Goal: Check status: Check status

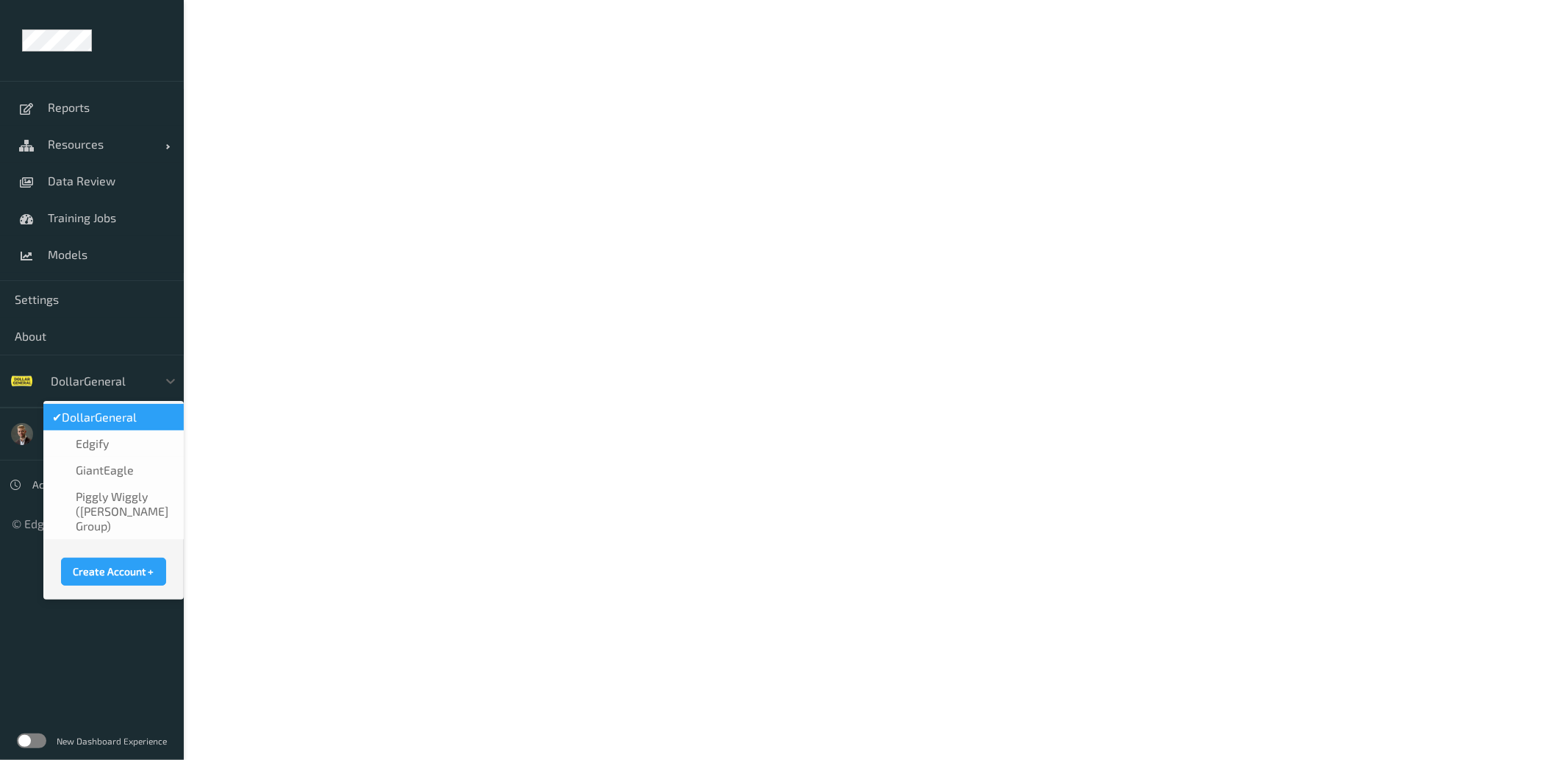
click at [121, 374] on div at bounding box center [100, 381] width 99 height 18
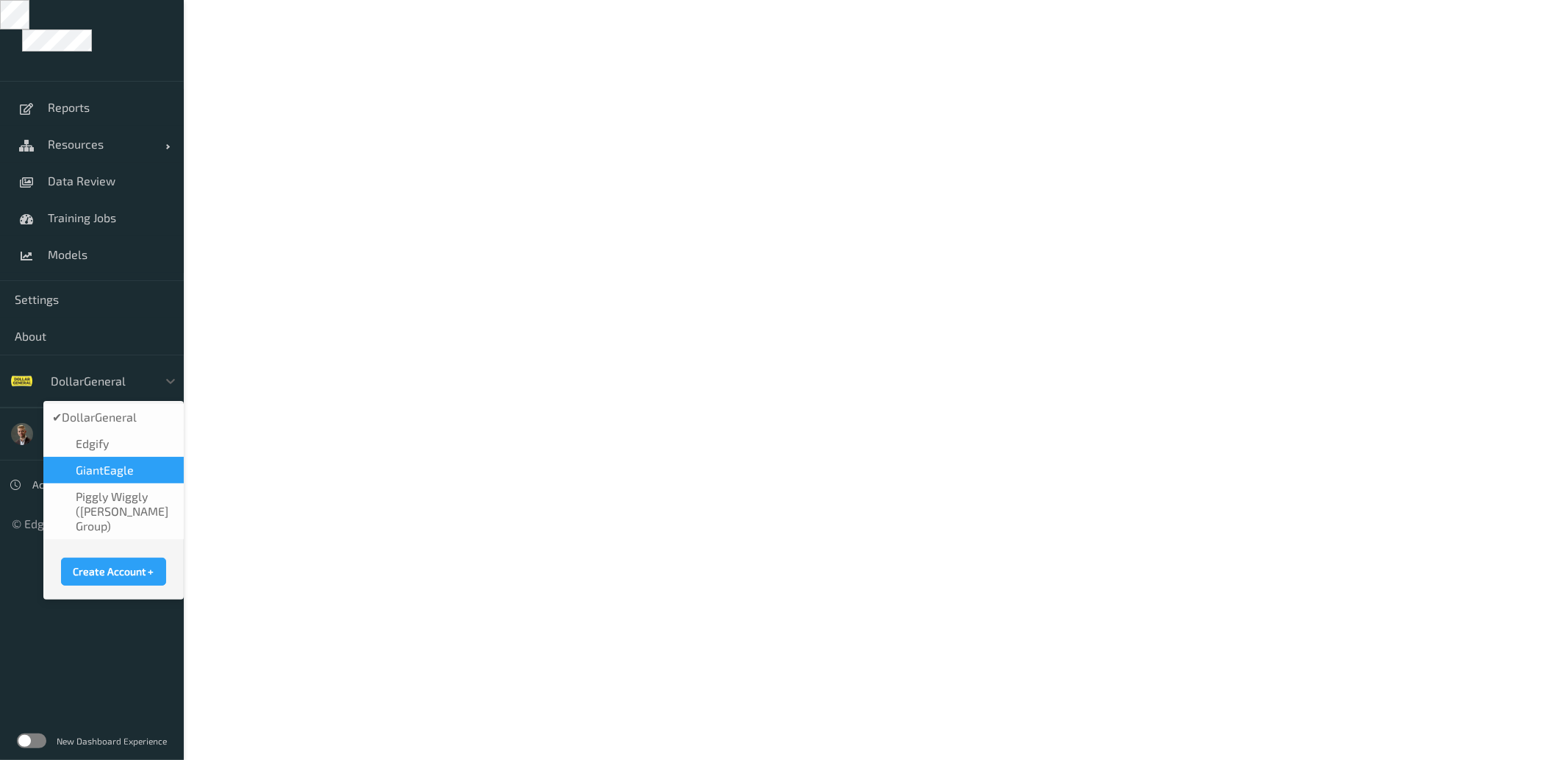
click at [111, 475] on span "GiantEagle" at bounding box center [105, 470] width 58 height 15
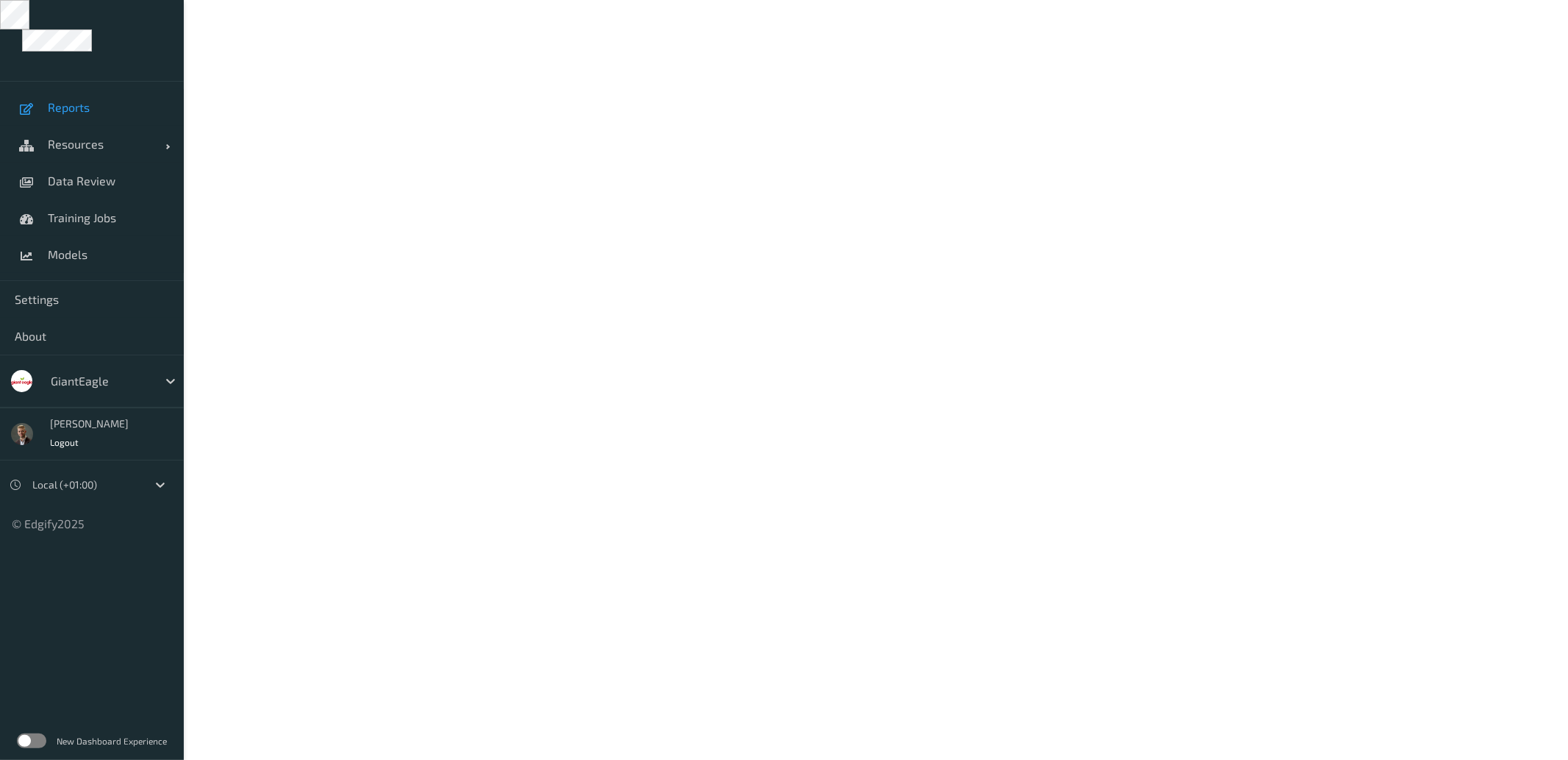
click at [67, 111] on span "Reports" at bounding box center [108, 107] width 122 height 15
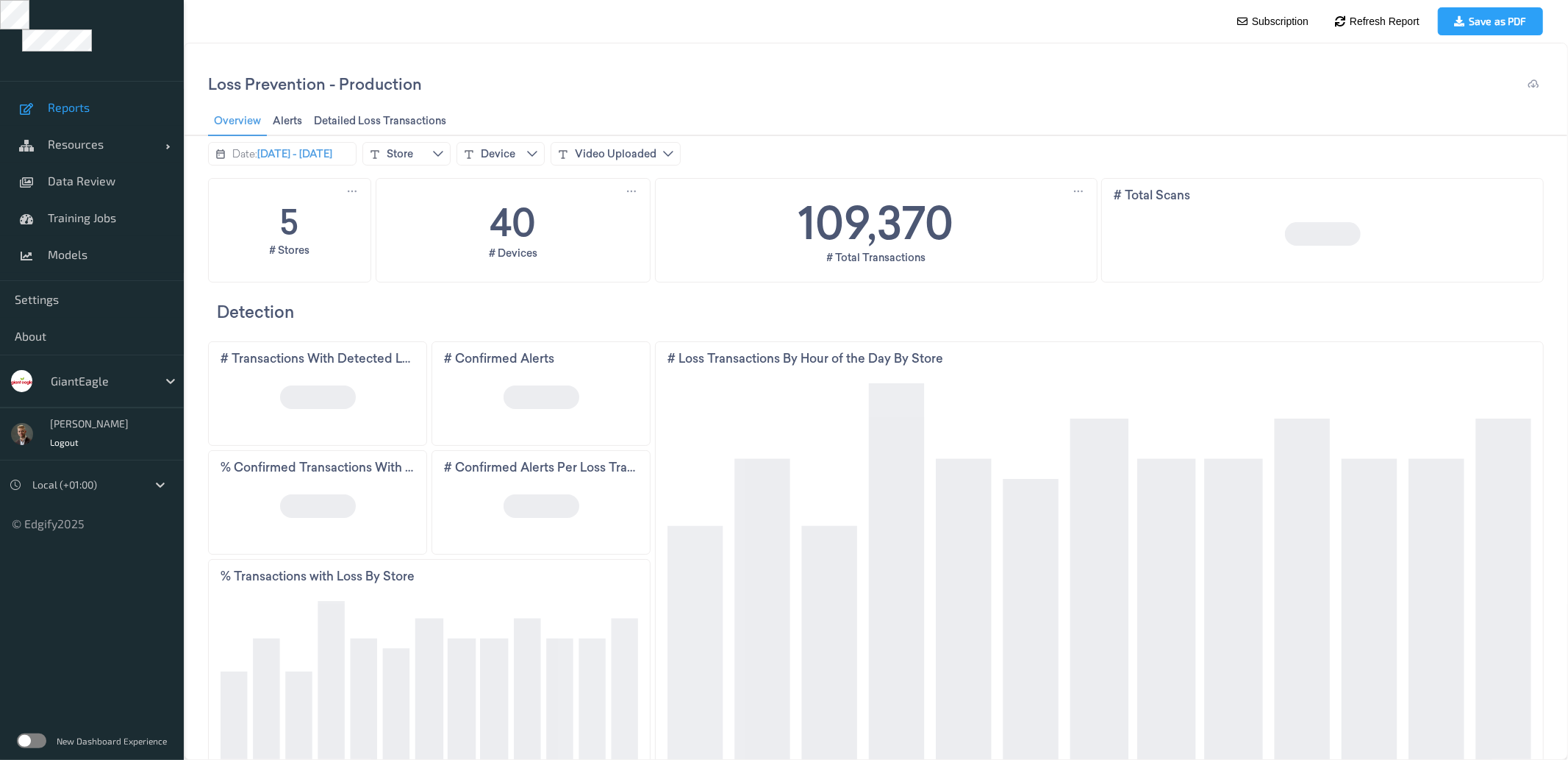
click at [25, 732] on div "New Dashboard Experience" at bounding box center [92, 741] width 184 height 38
click at [25, 738] on label at bounding box center [31, 741] width 29 height 15
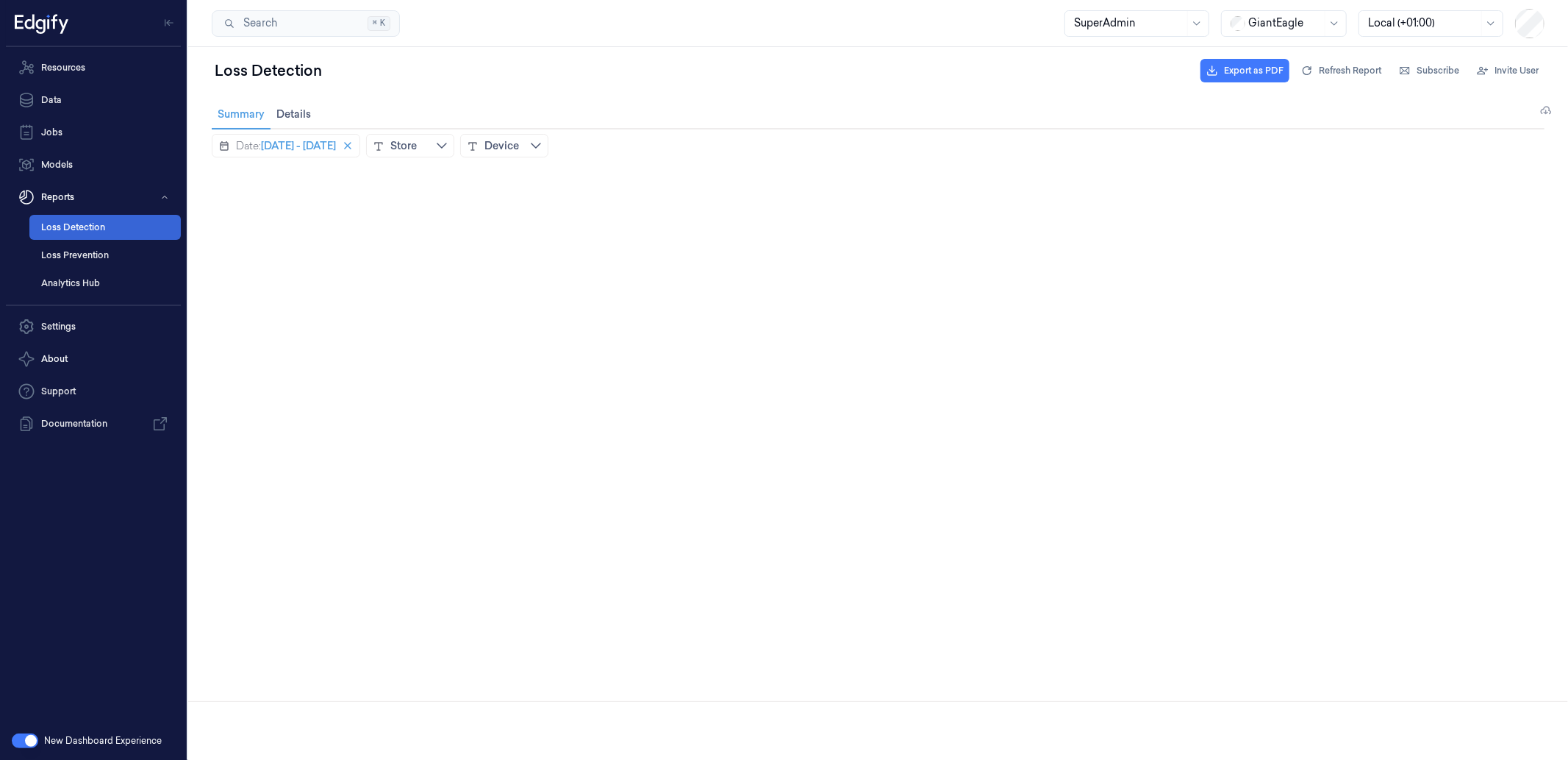
click at [102, 220] on link "Loss Detection" at bounding box center [105, 227] width 152 height 25
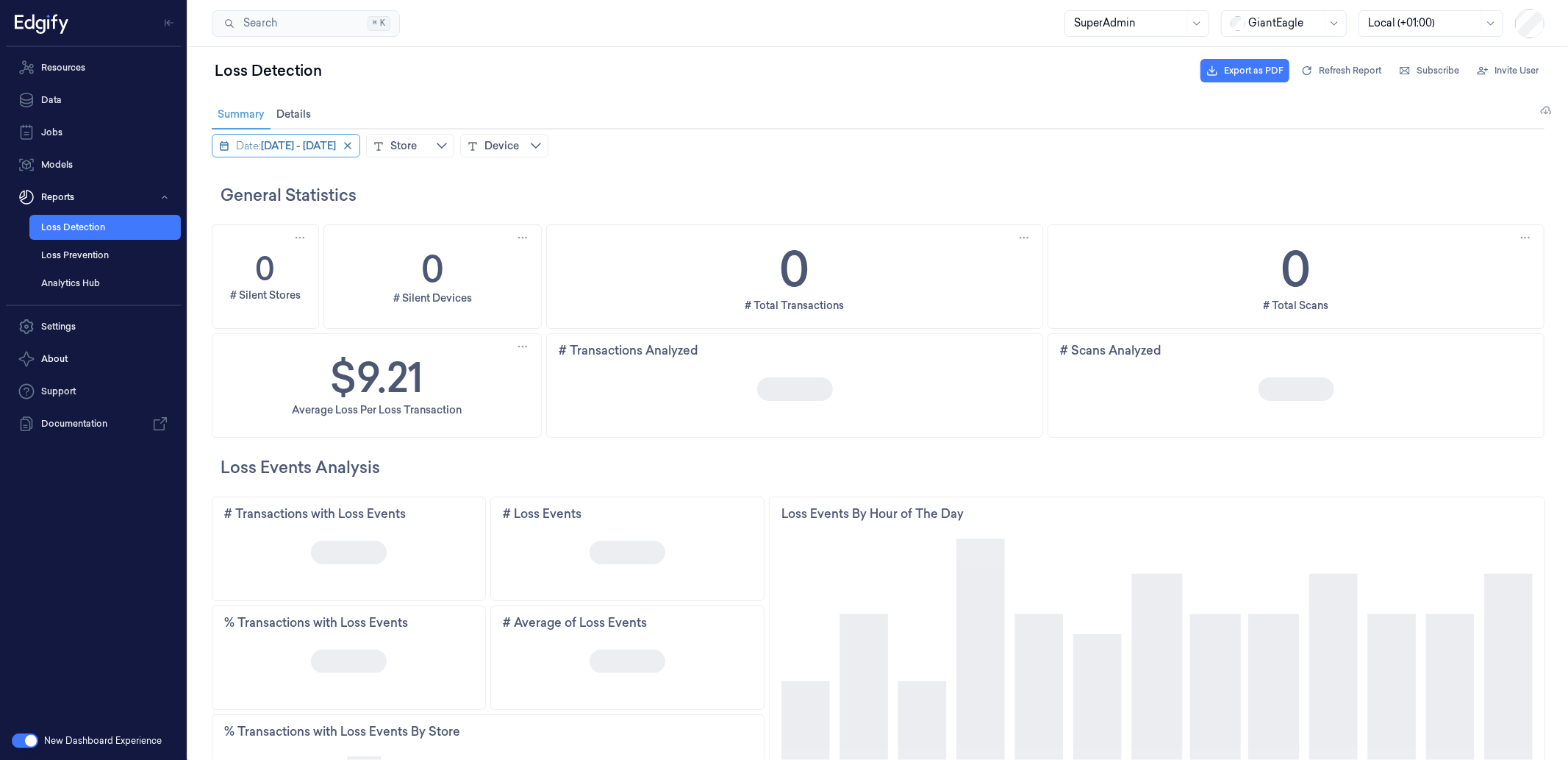
click at [335, 137] on span "[DATE] - [DATE]" at bounding box center [297, 144] width 75 height 15
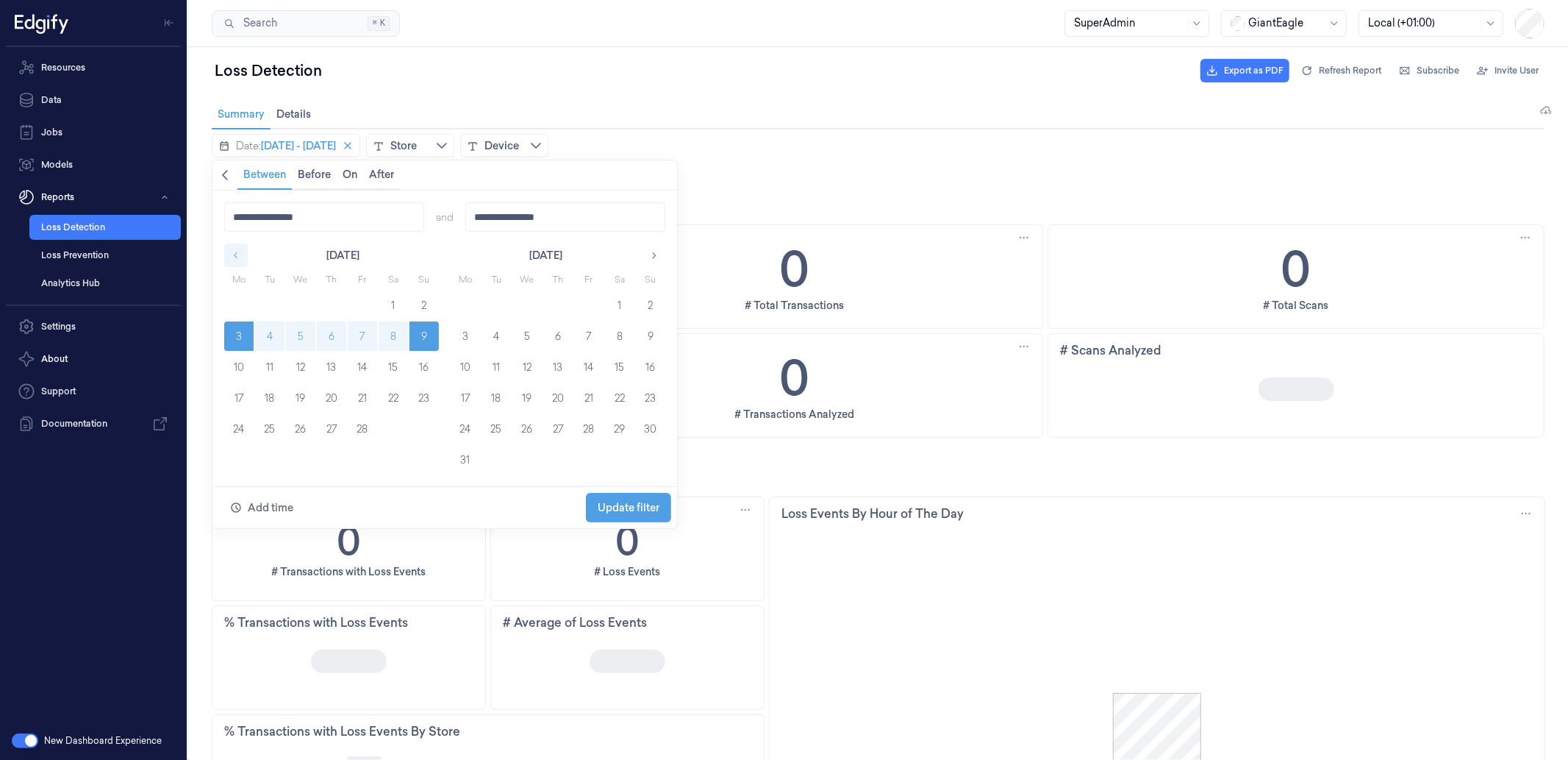
click at [232, 256] on icon "button" at bounding box center [235, 254] width 11 height 11
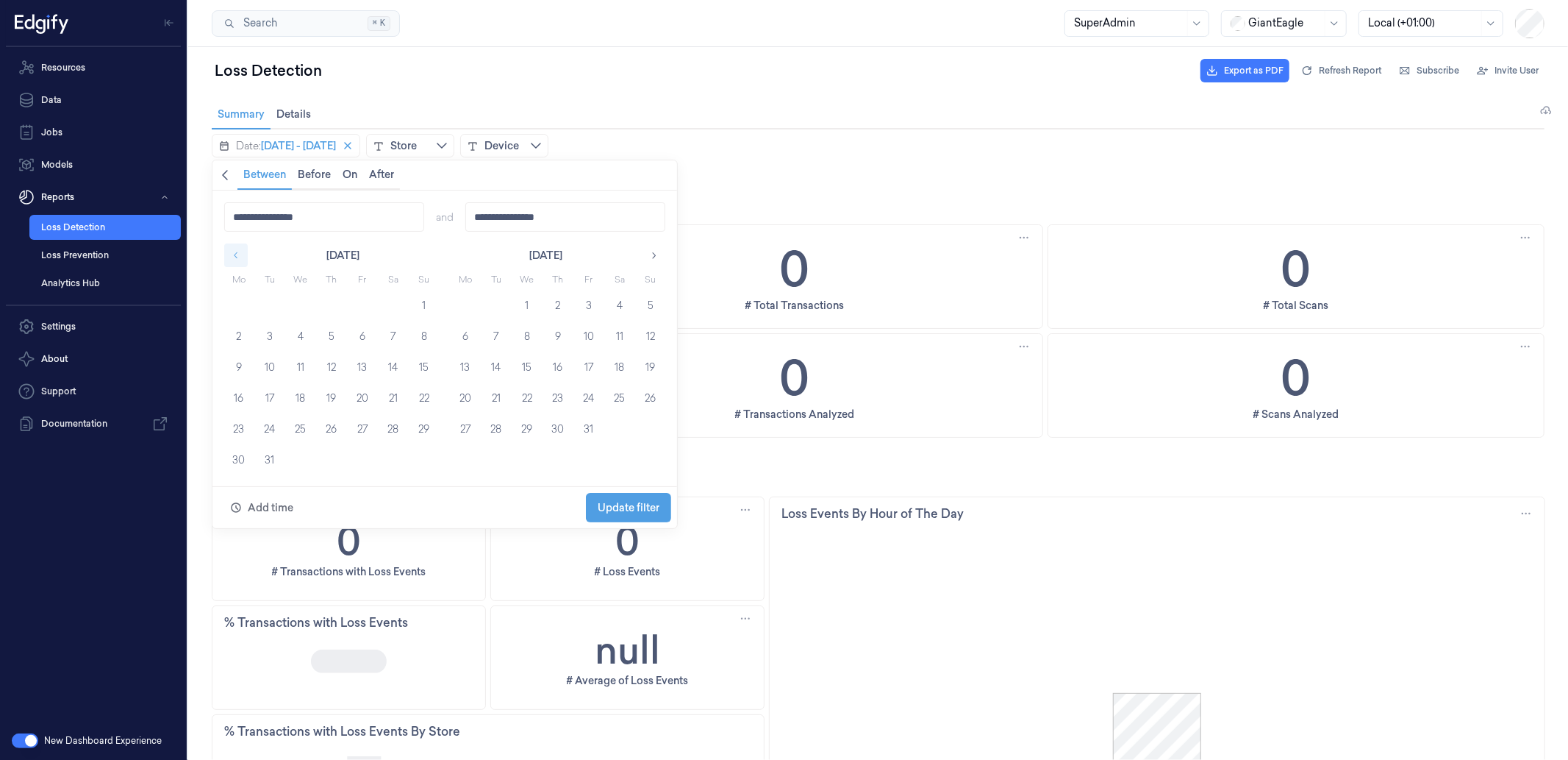
click at [232, 256] on icon "button" at bounding box center [235, 254] width 11 height 11
click at [654, 258] on icon "button" at bounding box center [653, 254] width 11 height 11
click at [654, 256] on icon "button" at bounding box center [653, 254] width 11 height 11
click at [233, 253] on icon "button" at bounding box center [235, 254] width 11 height 11
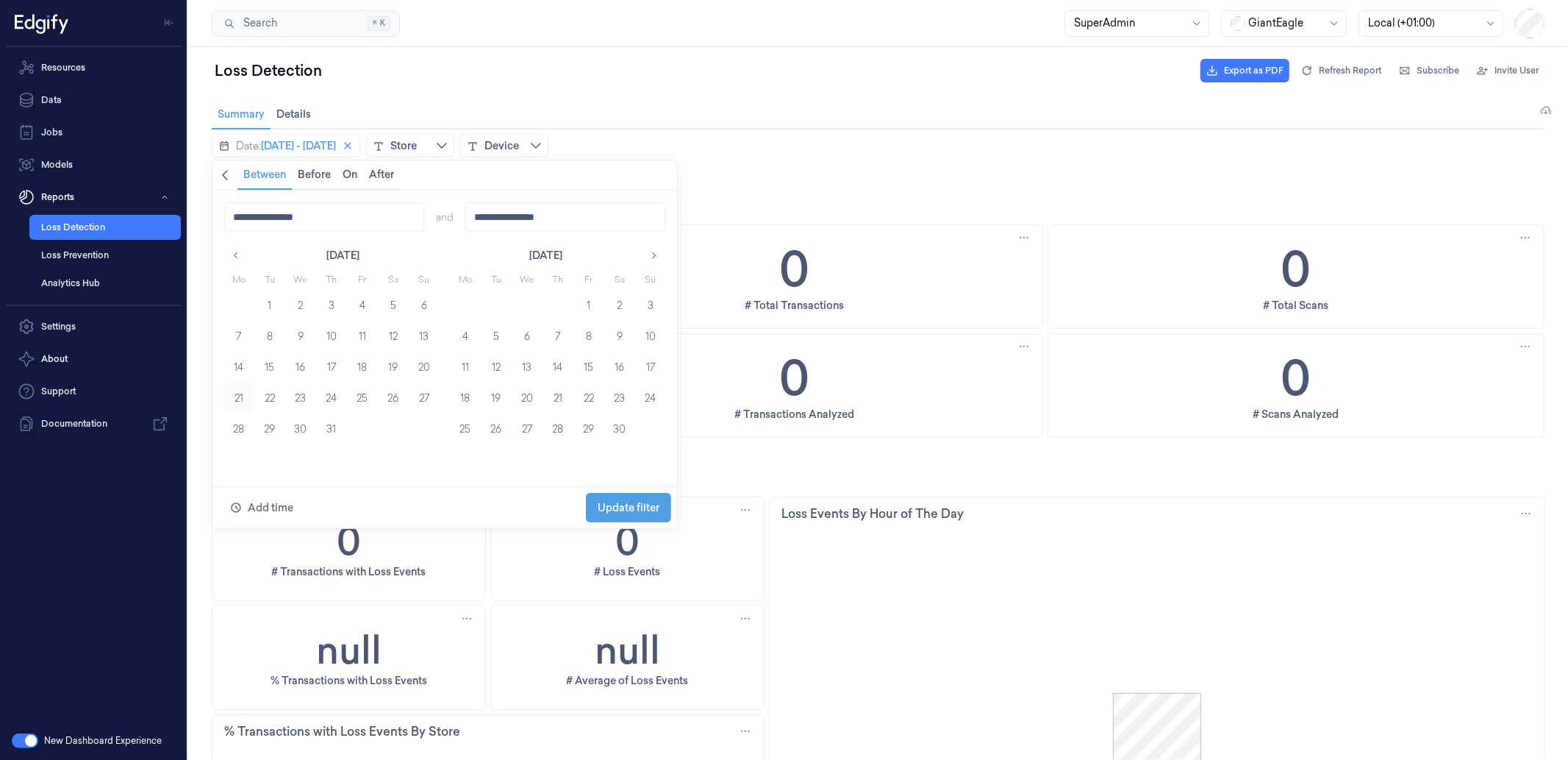
click at [235, 385] on button "21" at bounding box center [239, 398] width 29 height 29
click at [419, 397] on button "27" at bounding box center [424, 398] width 29 height 29
type input "**********"
click at [642, 501] on span "Update filter" at bounding box center [627, 507] width 61 height 12
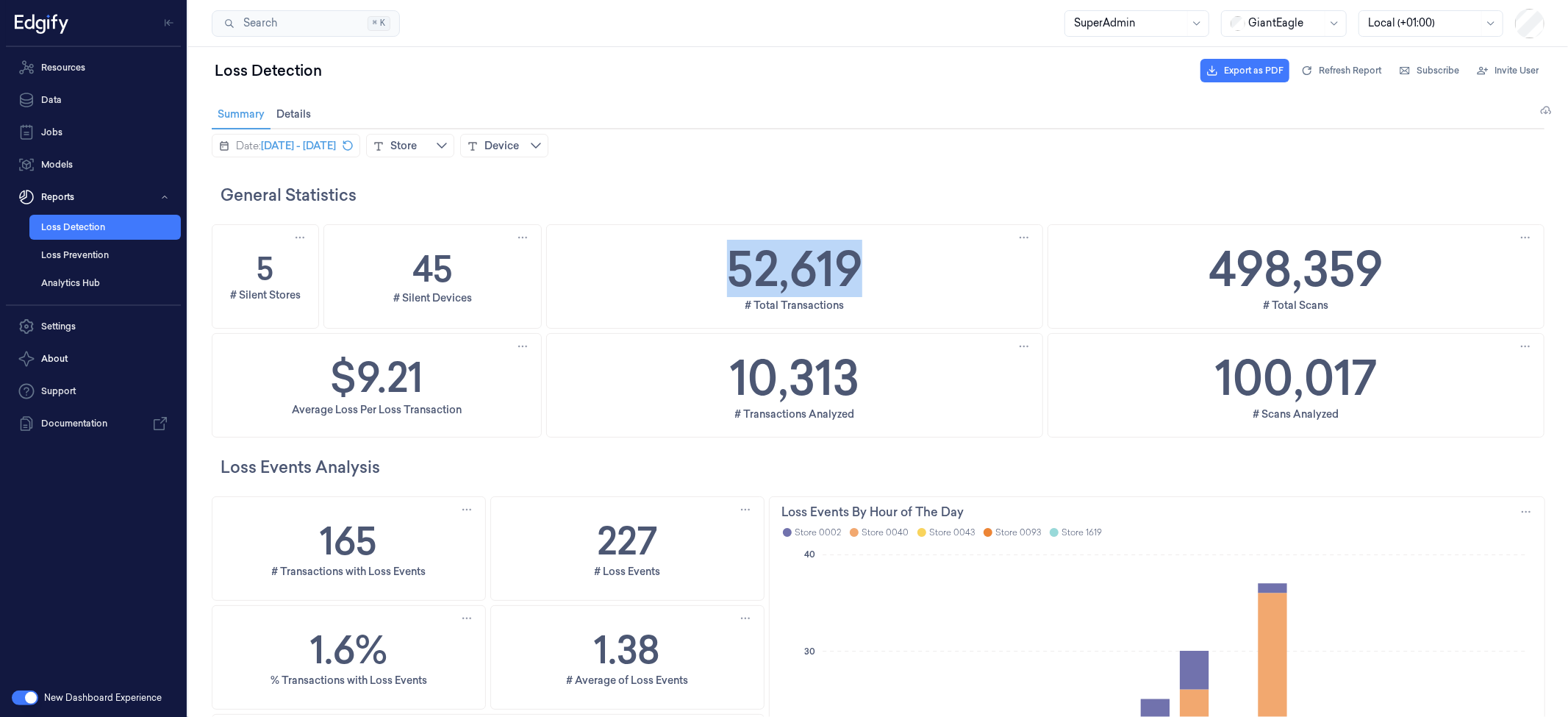
drag, startPoint x: 919, startPoint y: 285, endPoint x: 716, endPoint y: 275, distance: 203.2
click at [716, 275] on div "52,619 # Total Transactions" at bounding box center [794, 276] width 496 height 103
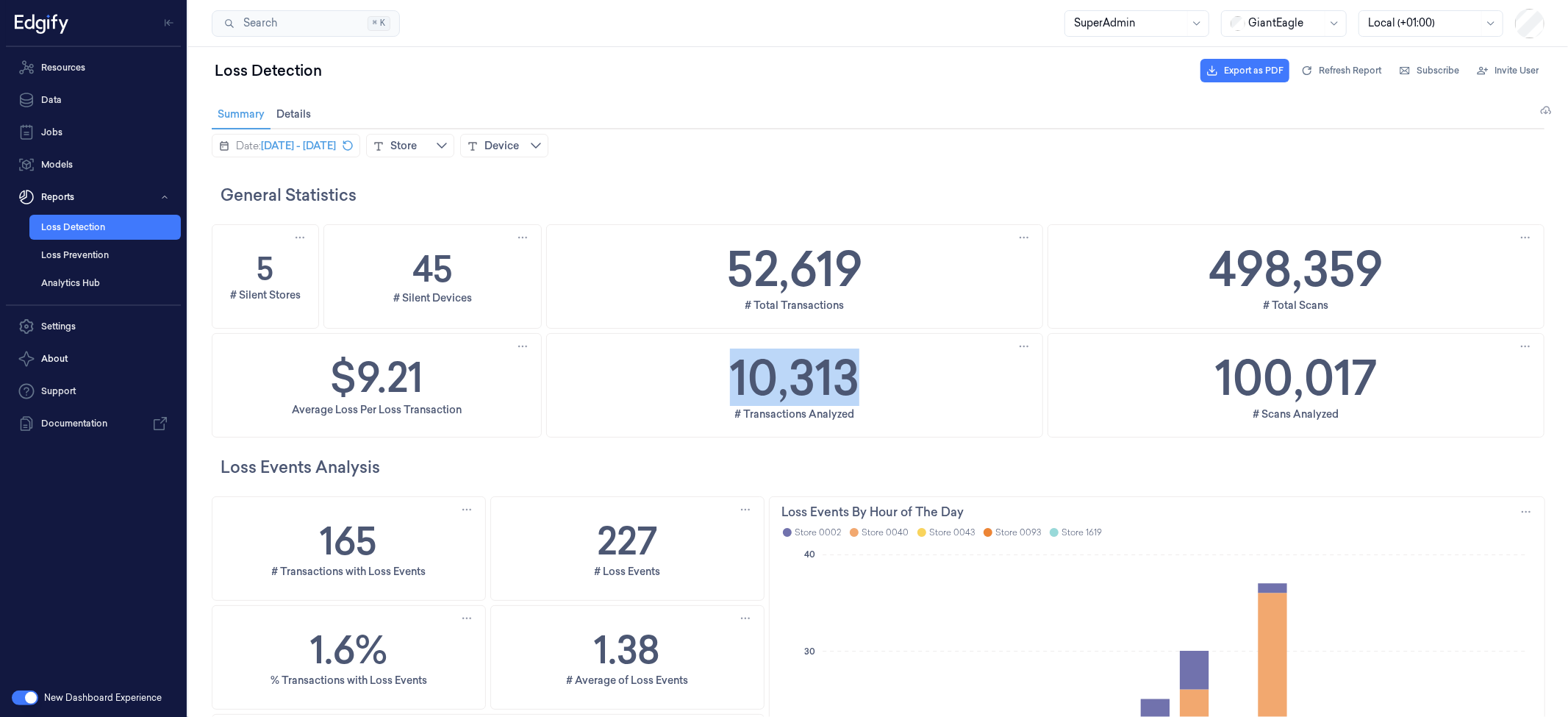
drag, startPoint x: 707, startPoint y: 392, endPoint x: 723, endPoint y: 382, distance: 18.9
click at [723, 382] on div "10,313 # Transactions Analyzed" at bounding box center [794, 385] width 496 height 103
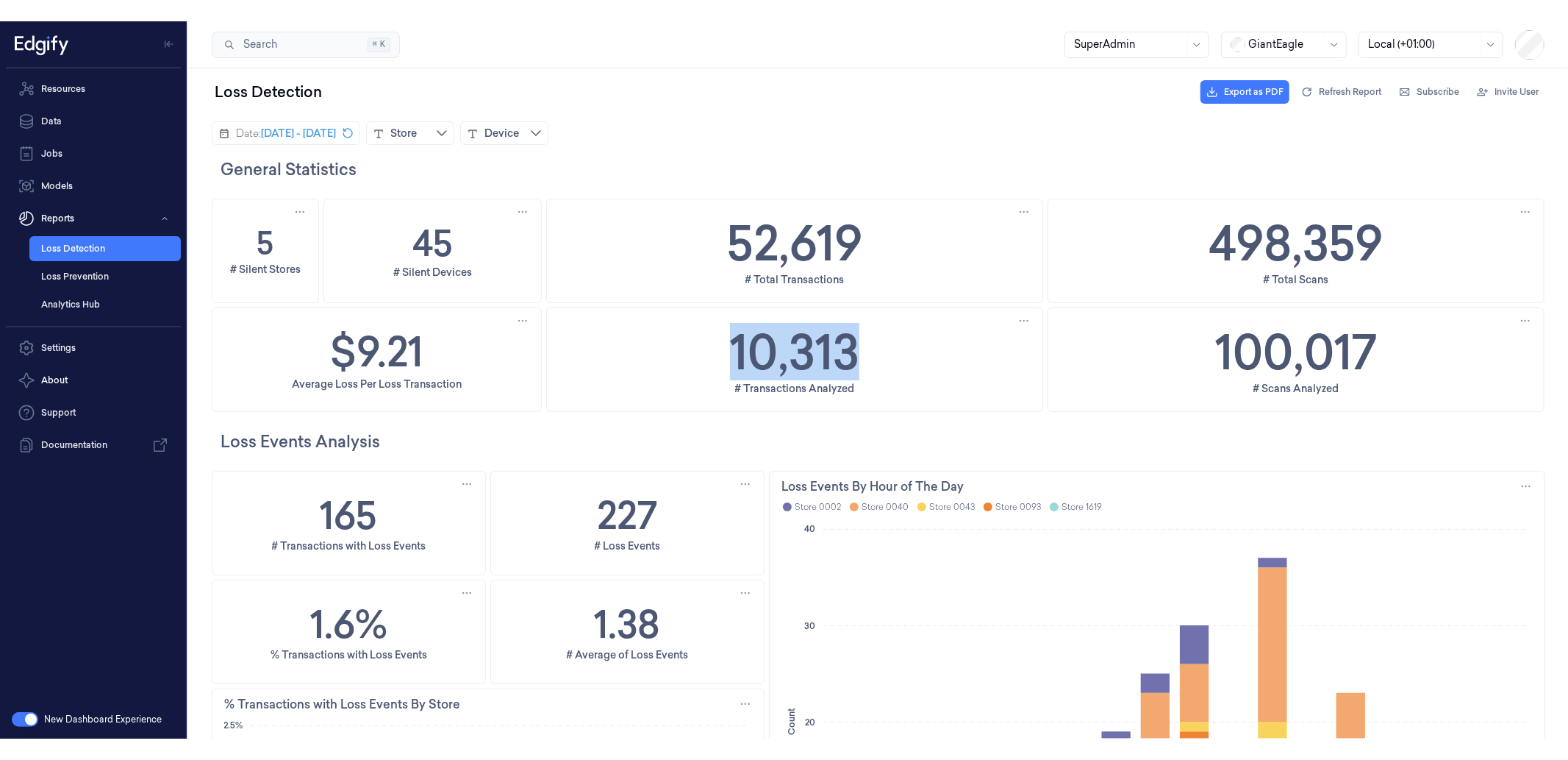
scroll to position [48, 0]
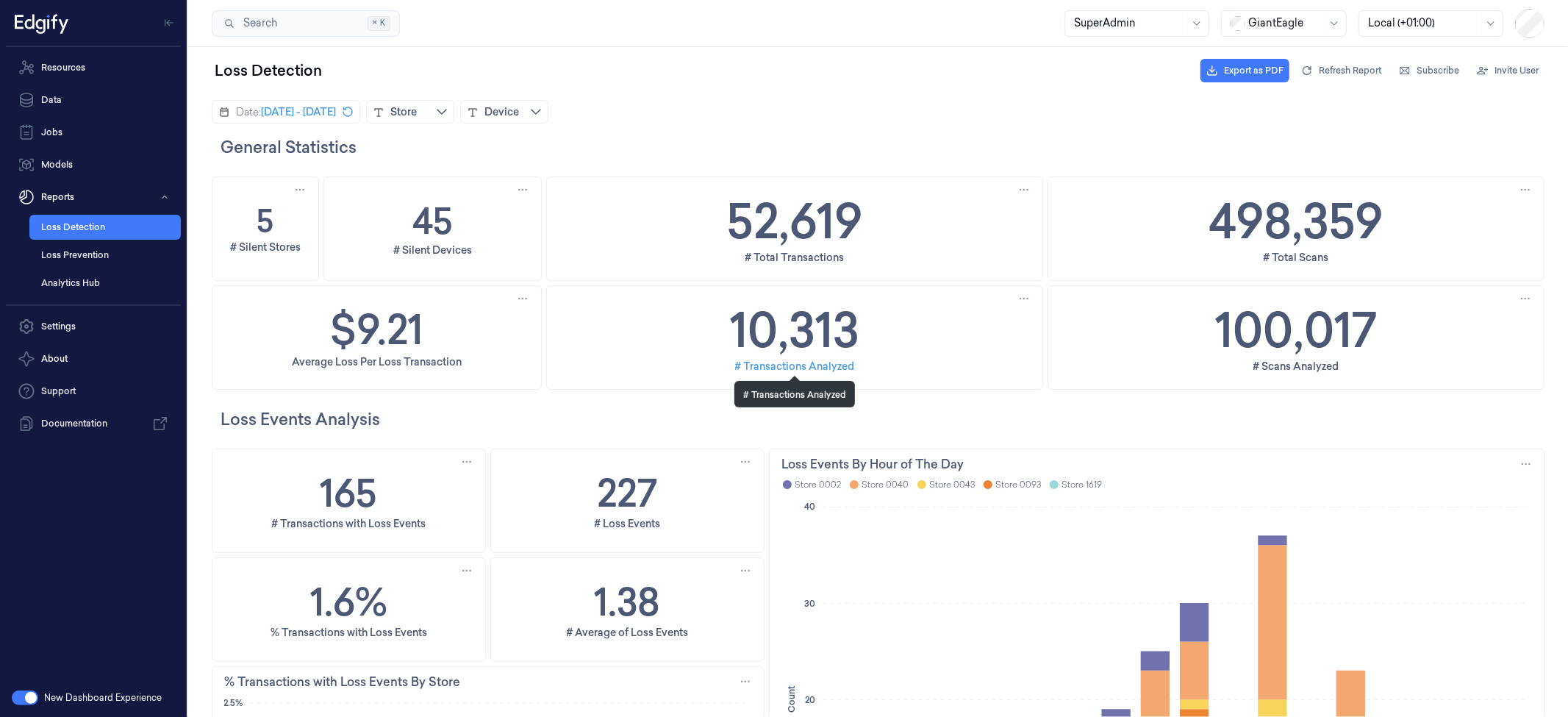
click at [800, 369] on div "# Transactions Analyzed" at bounding box center [794, 365] width 120 height 17
